Goal: Use online tool/utility: Use online tool/utility

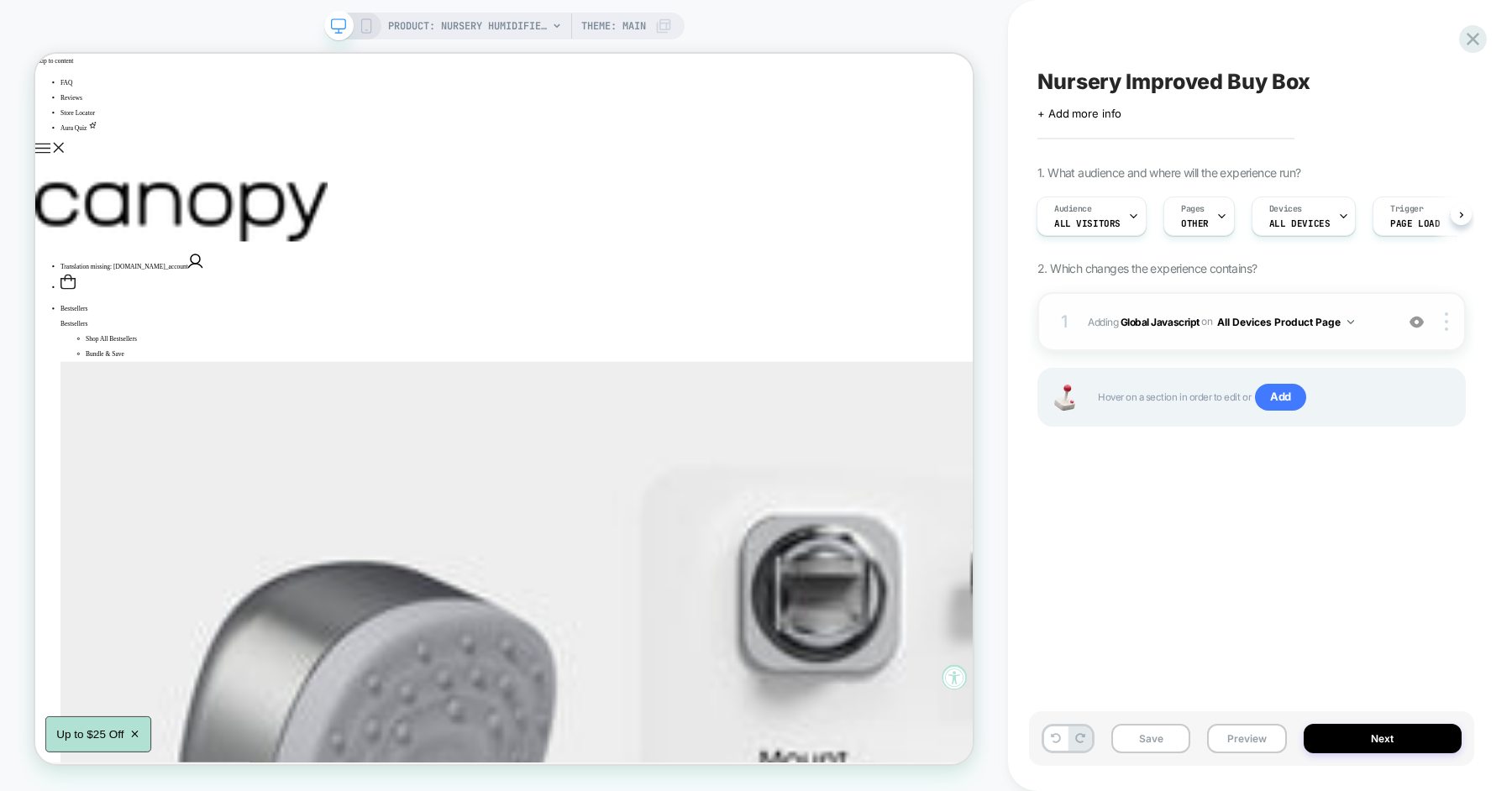
click at [1376, 313] on span "Adding Global Javascript on All Devices Product Page" at bounding box center [1237, 322] width 298 height 21
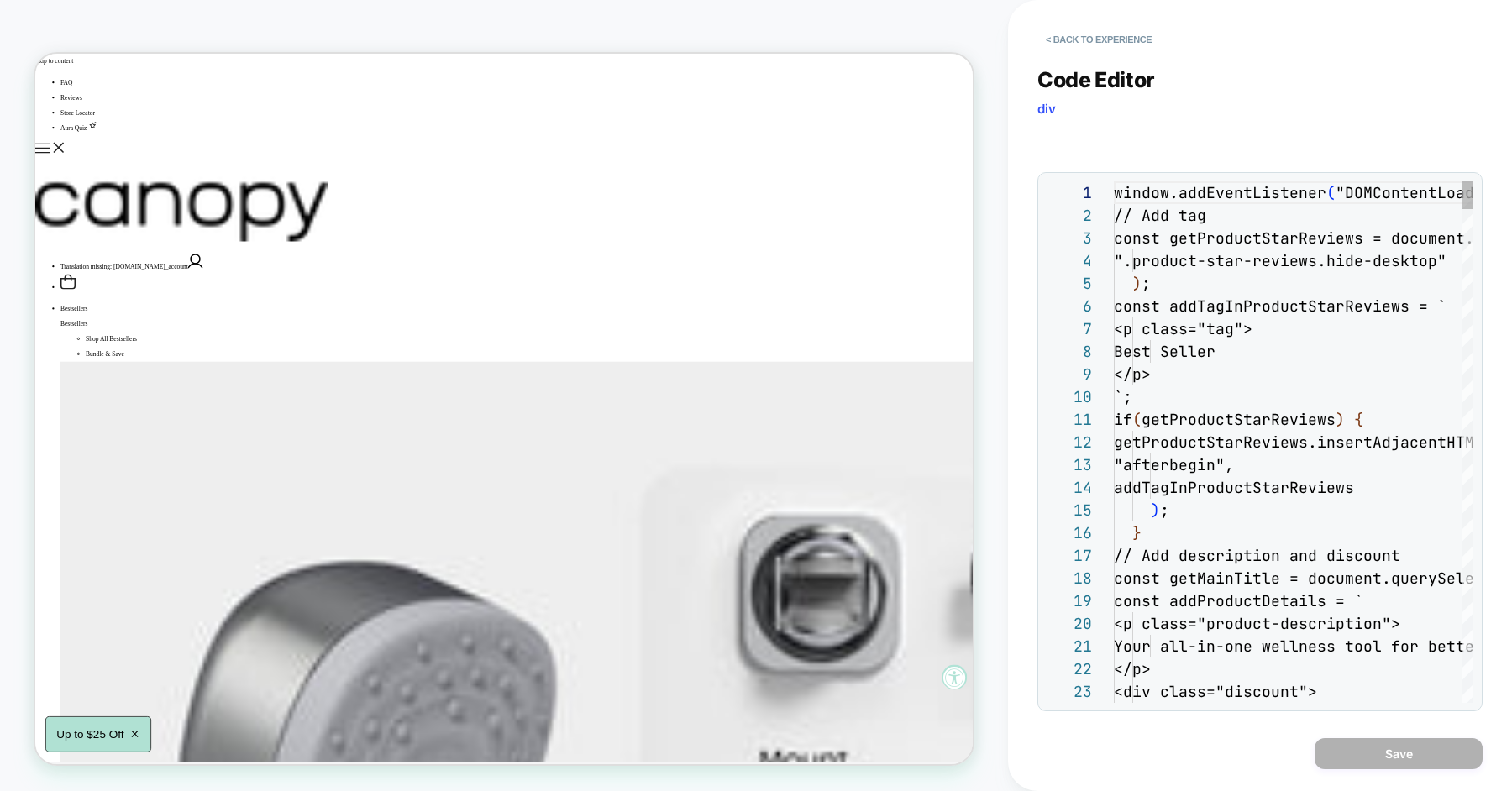
scroll to position [227, 0]
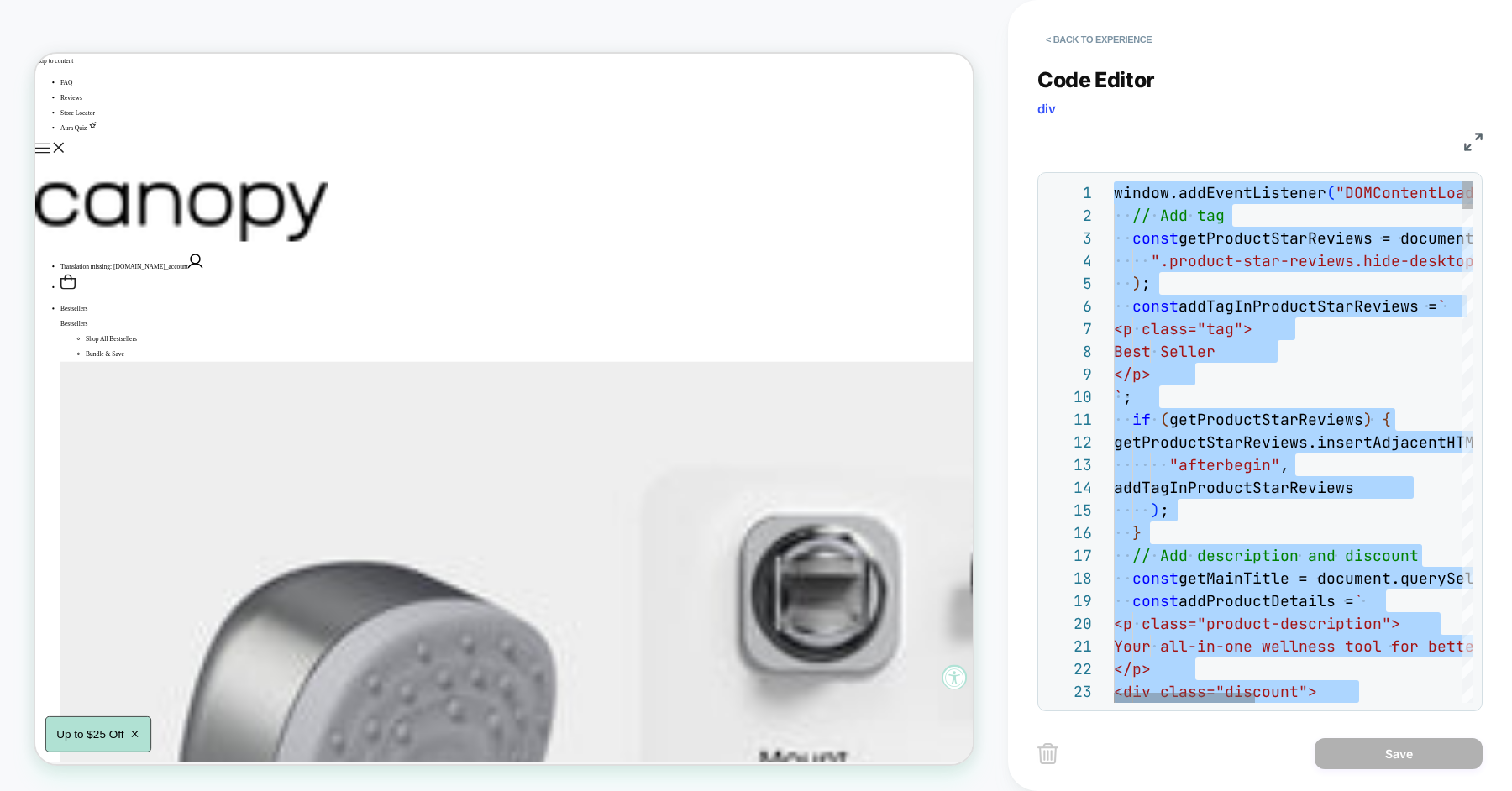
type textarea "**********"
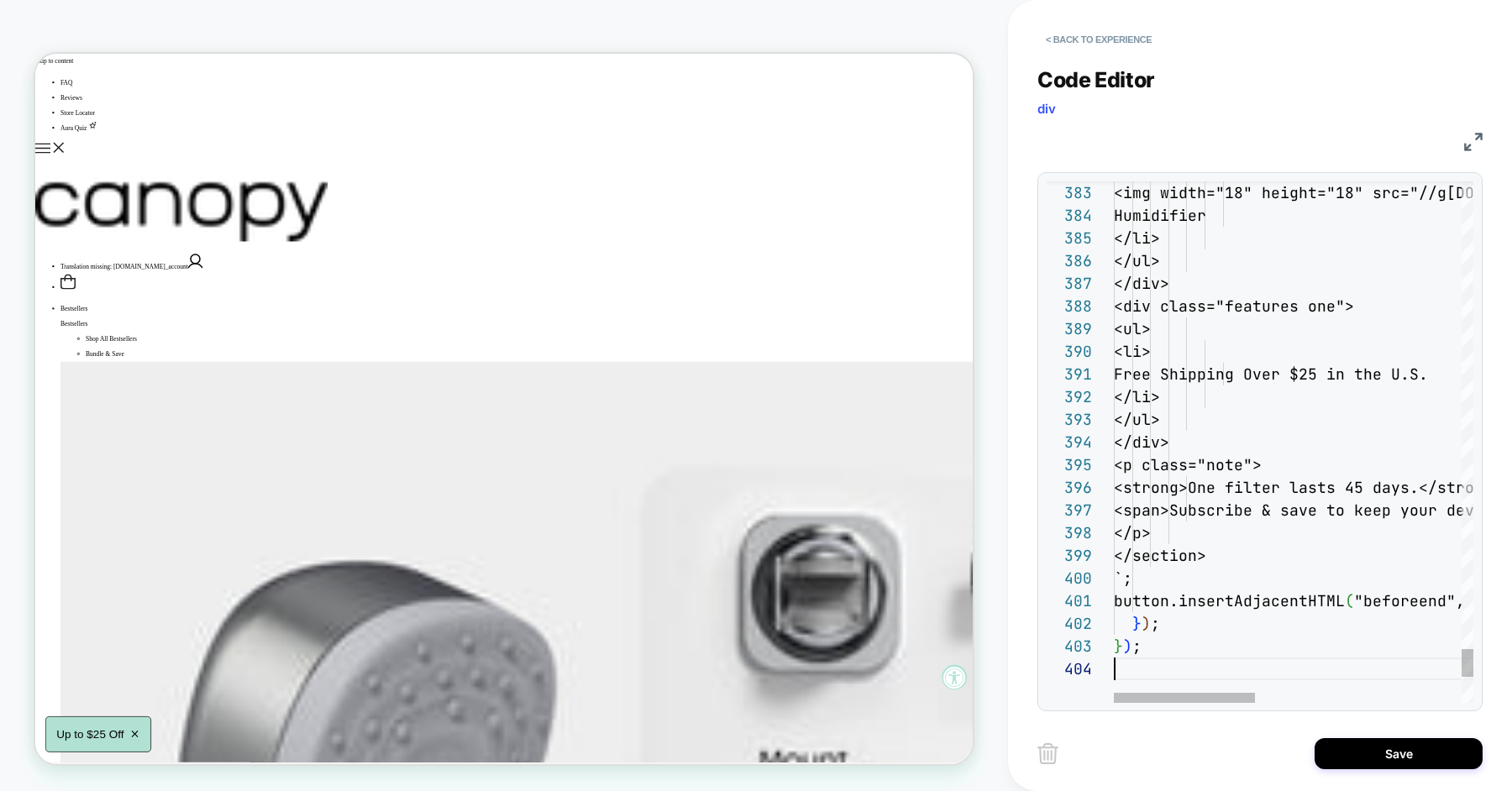
scroll to position [68, 0]
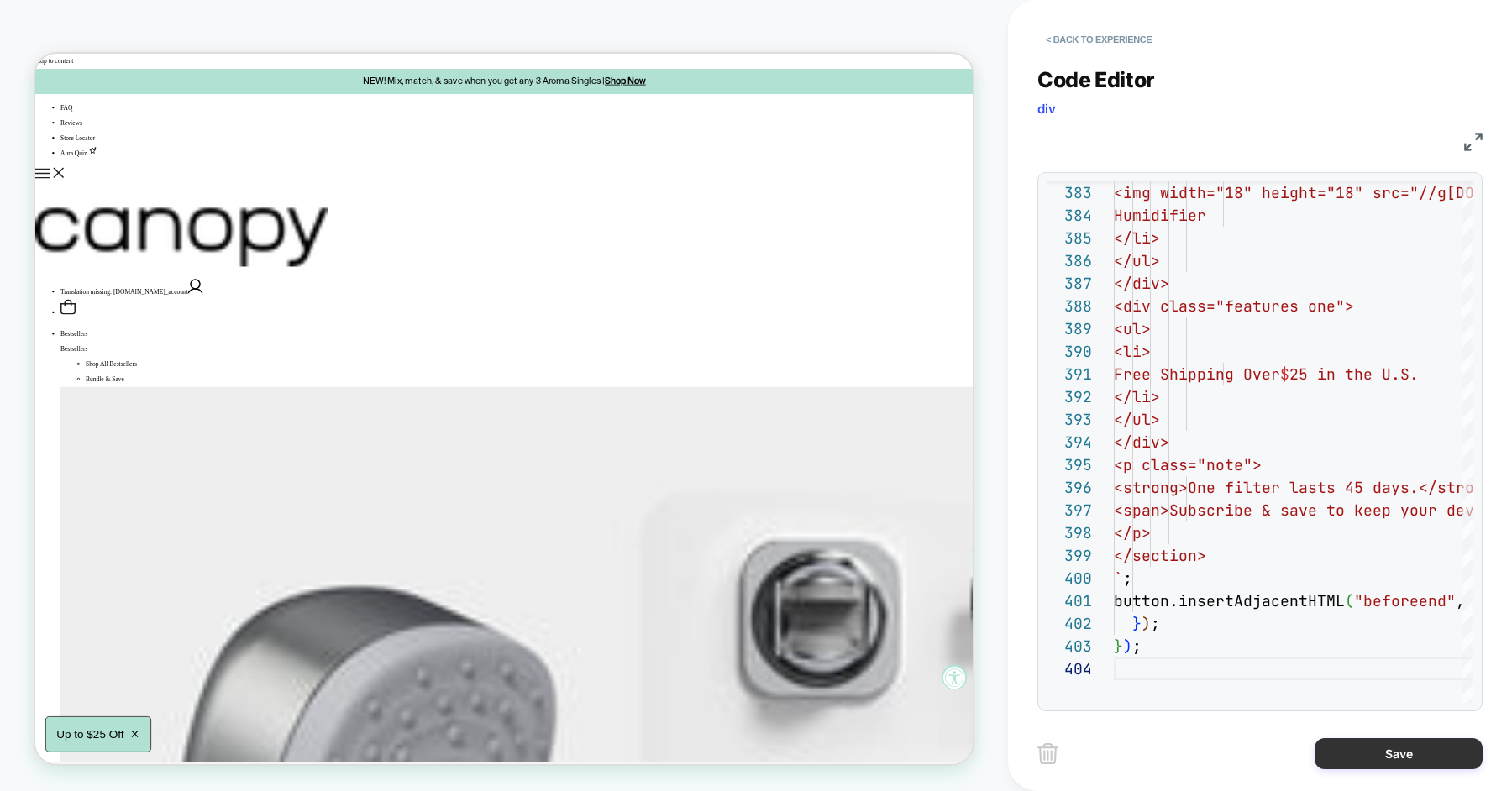
click at [1348, 746] on button "Save" at bounding box center [1398, 753] width 168 height 31
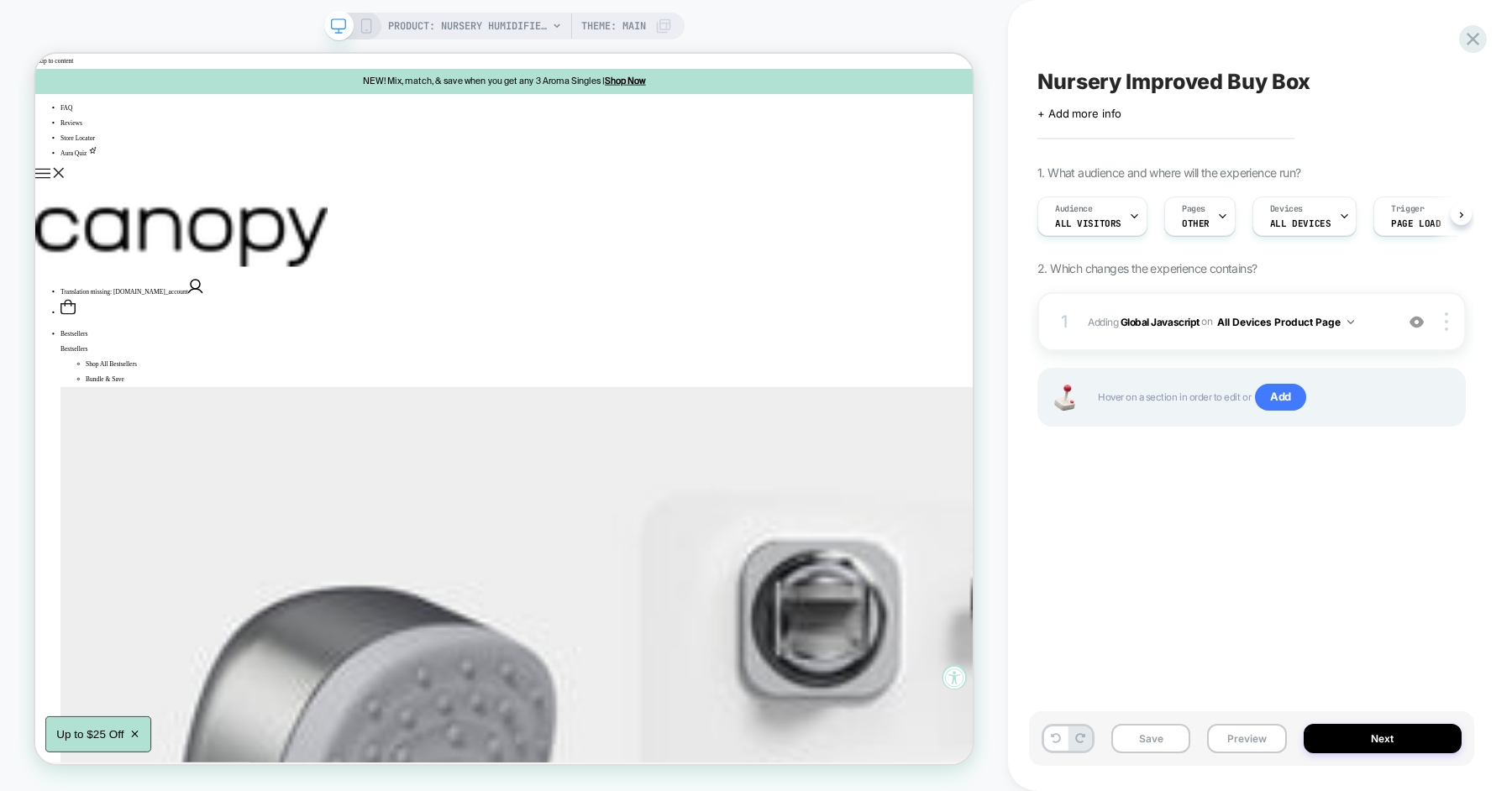
scroll to position [0, 1]
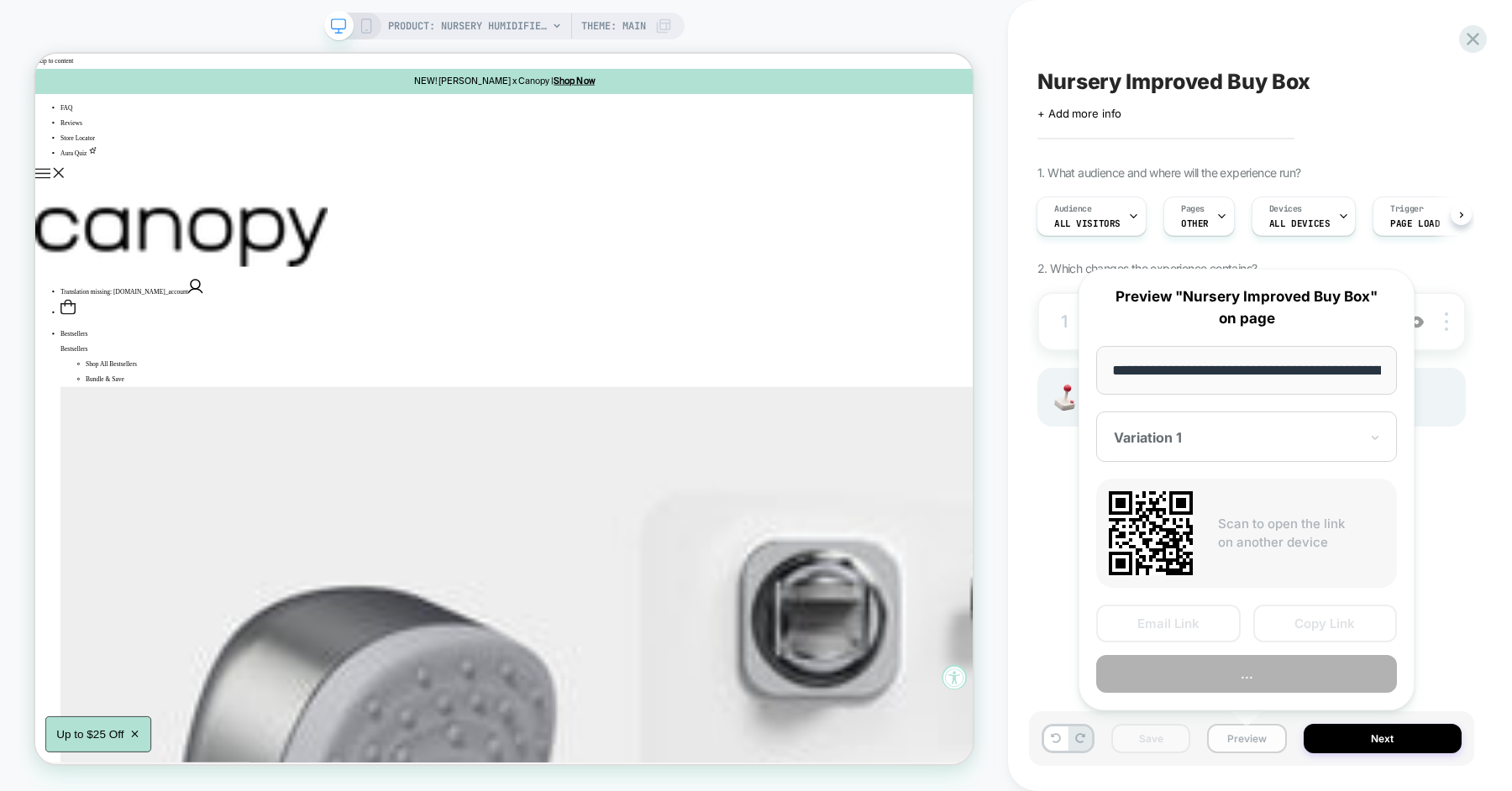
scroll to position [0, 228]
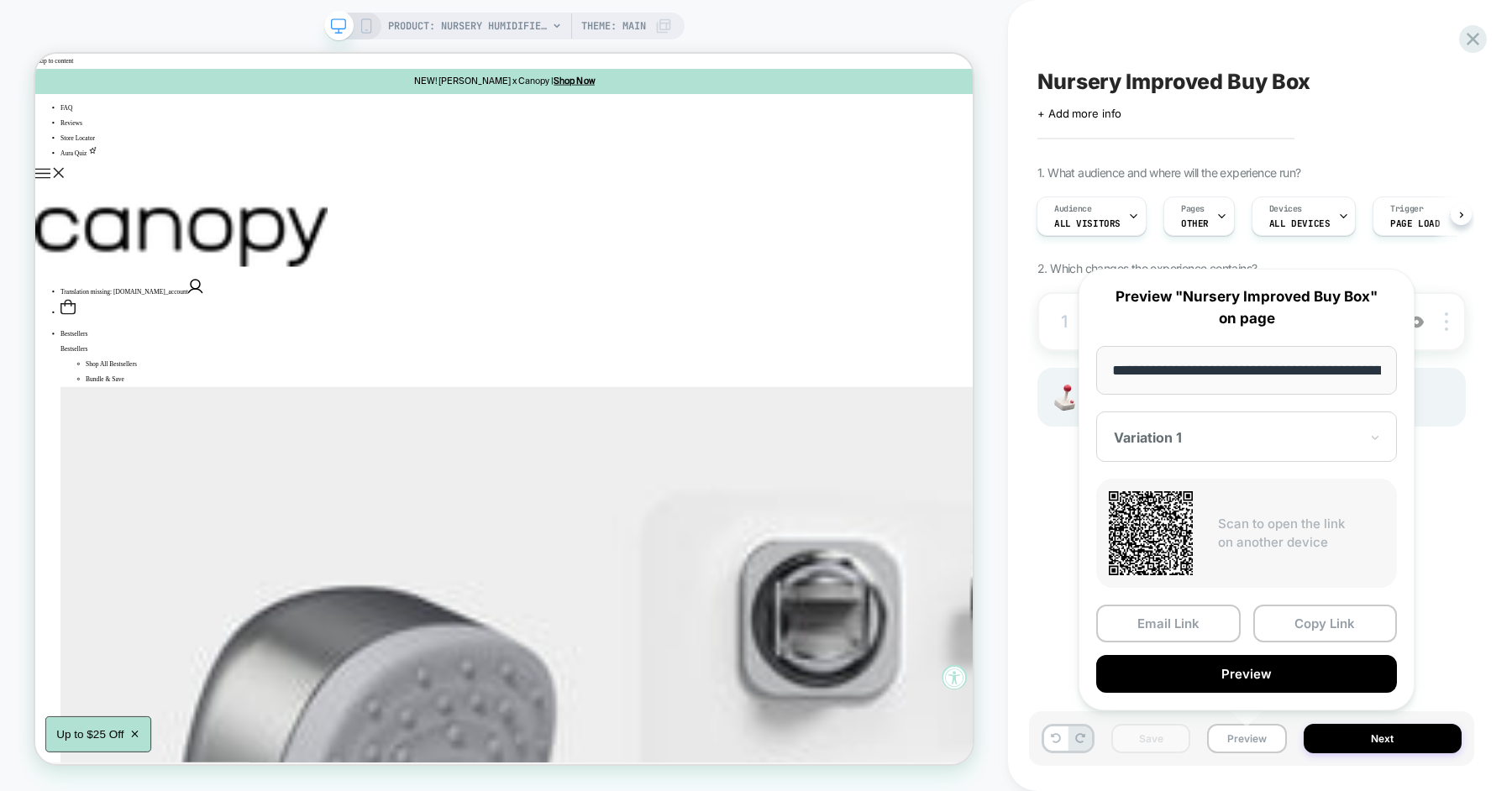
scroll to position [0, 228]
